Goal: Find contact information: Find contact information

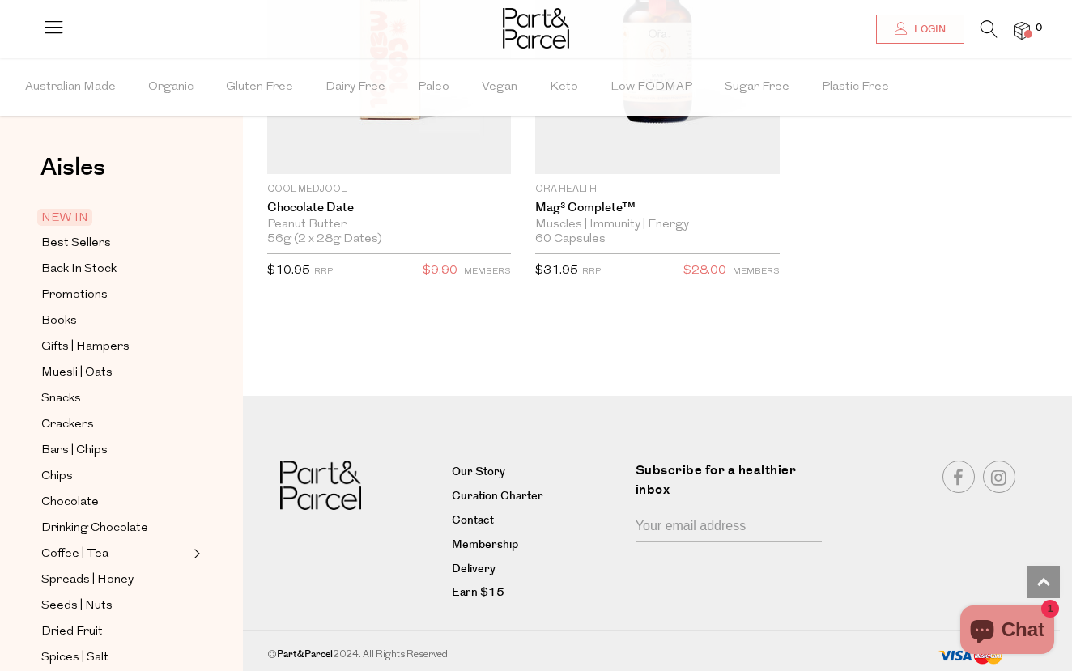
scroll to position [3345, 0]
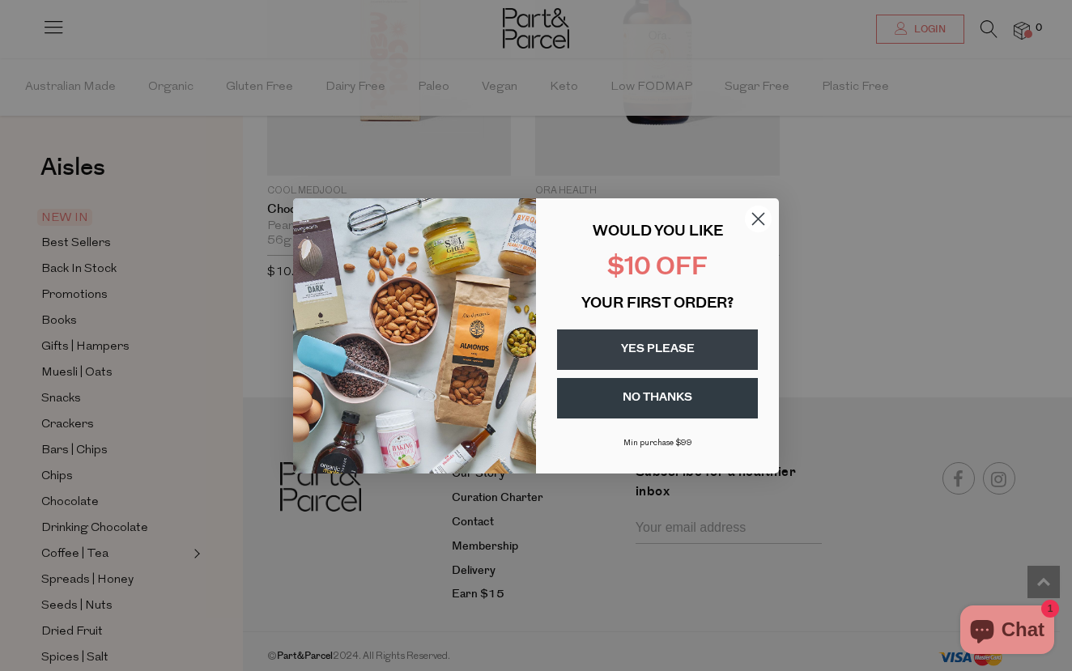
click at [765, 214] on circle "Close dialog" at bounding box center [758, 218] width 27 height 27
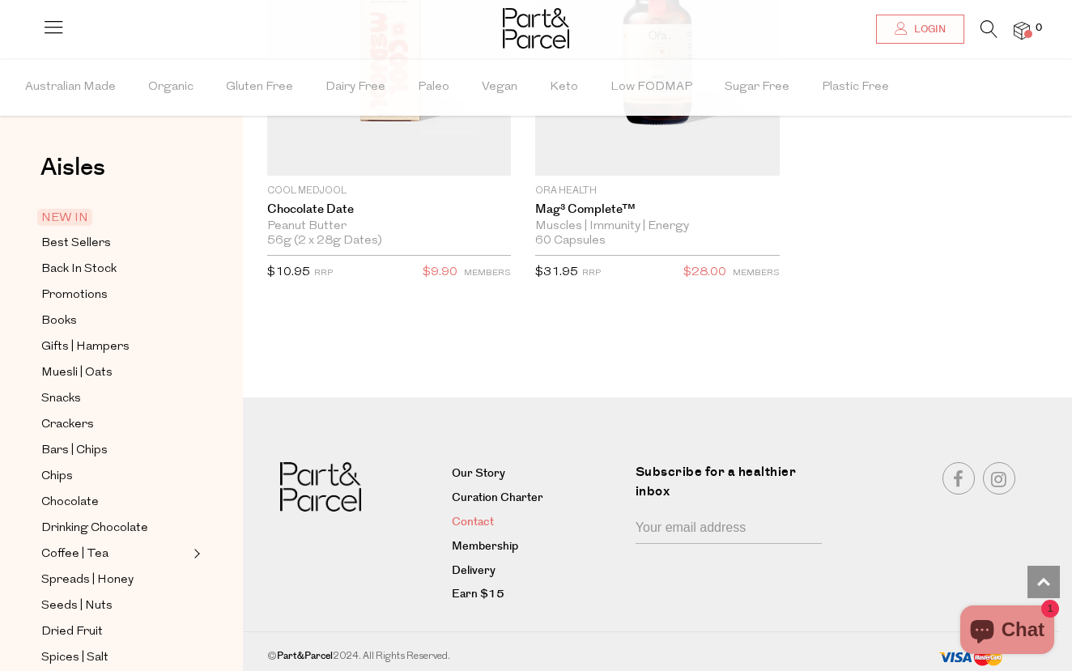
click at [478, 521] on link "Contact" at bounding box center [538, 522] width 172 height 19
